Goal: Task Accomplishment & Management: Use online tool/utility

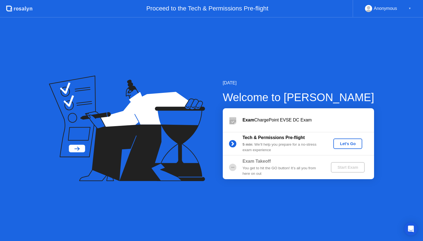
click at [339, 142] on div "Let's Go" at bounding box center [347, 144] width 24 height 4
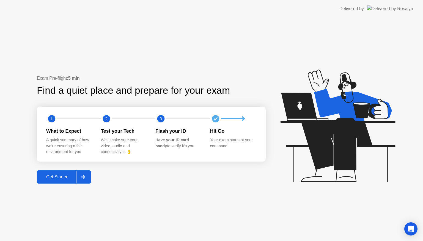
click at [65, 177] on div "Get Started" at bounding box center [57, 177] width 38 height 5
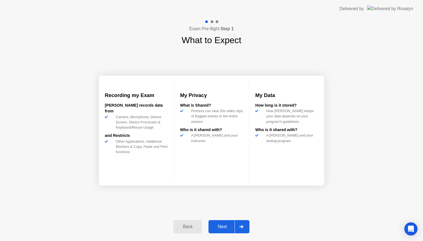
click at [220, 226] on div "Next" at bounding box center [222, 226] width 24 height 5
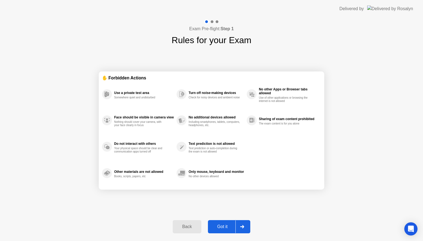
click at [222, 226] on div "Got it" at bounding box center [222, 226] width 26 height 5
select select "**********"
select select "*******"
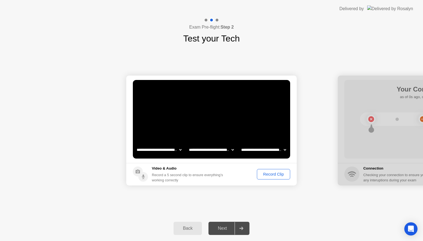
click at [266, 173] on div "Record Clip" at bounding box center [273, 174] width 29 height 4
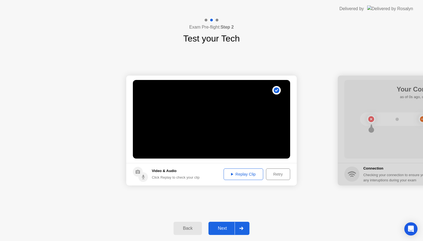
click at [240, 175] on div "Replay Clip" at bounding box center [243, 174] width 36 height 4
click at [221, 230] on div "Next" at bounding box center [222, 228] width 24 height 5
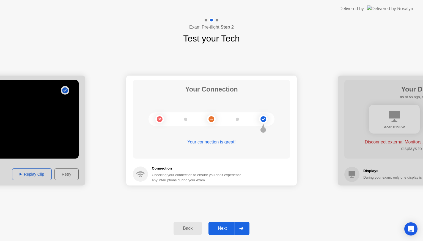
click at [216, 226] on div "Next" at bounding box center [222, 228] width 24 height 5
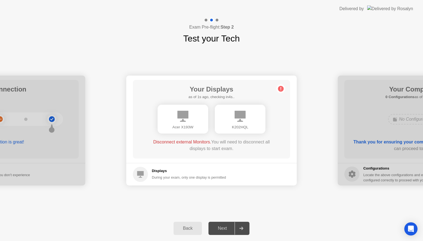
click at [194, 159] on main "Your Displays as of 1s ago, checking in4s.. Acer X193W K202HQL Disconnect exter…" at bounding box center [211, 119] width 170 height 87
click at [290, 198] on div "**********" at bounding box center [211, 130] width 423 height 171
click at [220, 228] on div "Next" at bounding box center [222, 228] width 24 height 5
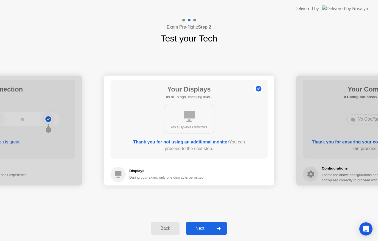
click at [198, 227] on div "Next" at bounding box center [200, 228] width 24 height 5
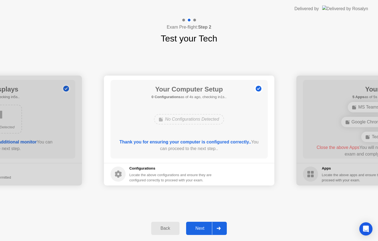
drag, startPoint x: 200, startPoint y: 228, endPoint x: 199, endPoint y: 225, distance: 2.8
click at [200, 228] on div "Next" at bounding box center [200, 228] width 24 height 5
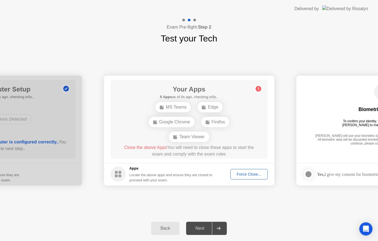
click at [196, 115] on div "MS Teams Edge Google Chrome Firefox Team Viewer" at bounding box center [189, 122] width 126 height 45
drag, startPoint x: 305, startPoint y: 23, endPoint x: 264, endPoint y: 17, distance: 40.9
click at [305, 23] on div "Exam Pre-flight: Step 2 Test your Tech" at bounding box center [189, 31] width 378 height 27
click at [345, 1] on div "Delivered by" at bounding box center [331, 9] width 74 height 18
click at [157, 147] on span "Close the above Apps" at bounding box center [145, 147] width 43 height 5
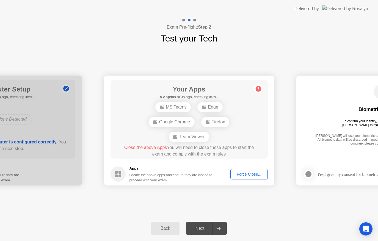
click at [247, 163] on app-apps "Your Apps 5 Apps as of 3s ago, checking in2s.. MS Teams Edge Google Chrome Fire…" at bounding box center [189, 131] width 170 height 110
click at [258, 170] on button "Force Close..." at bounding box center [248, 174] width 37 height 10
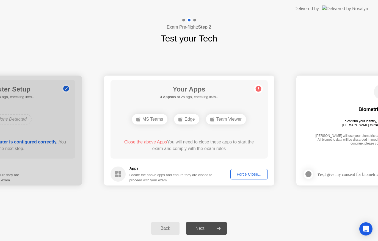
click at [243, 171] on button "Force Close..." at bounding box center [248, 174] width 37 height 10
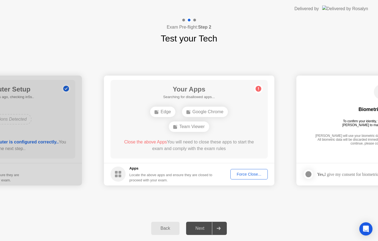
click at [180, 127] on div "Team Viewer" at bounding box center [189, 126] width 40 height 10
drag, startPoint x: 97, startPoint y: 233, endPoint x: 97, endPoint y: 229, distance: 3.3
click at [97, 232] on div "Back Next" at bounding box center [189, 228] width 378 height 25
click at [138, 31] on div "Exam Pre-flight: Step 2 Test your Tech" at bounding box center [189, 31] width 378 height 27
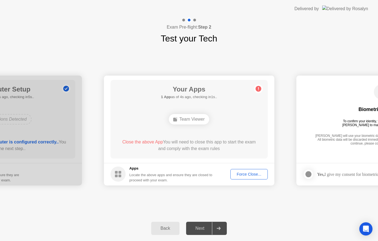
click at [138, 30] on div "Exam Pre-flight: Step 2 Test your Tech" at bounding box center [189, 31] width 378 height 27
click at [139, 30] on div "Exam Pre-flight: Step 2 Test your Tech" at bounding box center [189, 31] width 378 height 27
click at [14, 27] on div "Exam Pre-flight: Step 2 Test your Tech" at bounding box center [189, 31] width 378 height 27
click at [11, 18] on div "Exam Pre-flight: Step 2 Test your Tech" at bounding box center [189, 31] width 378 height 27
